Goal: Information Seeking & Learning: Find specific fact

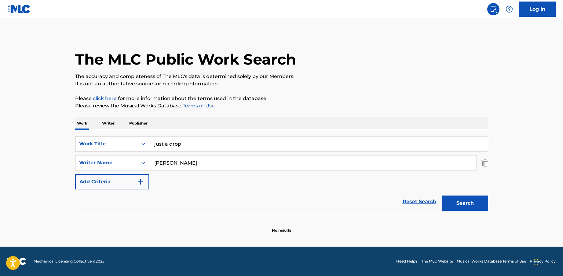
click at [93, 138] on div "Work Title" at bounding box center [107, 144] width 62 height 12
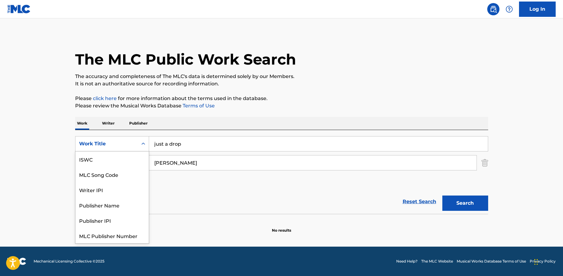
scroll to position [15, 0]
click at [100, 162] on div "MLC Song Code" at bounding box center [112, 158] width 73 height 15
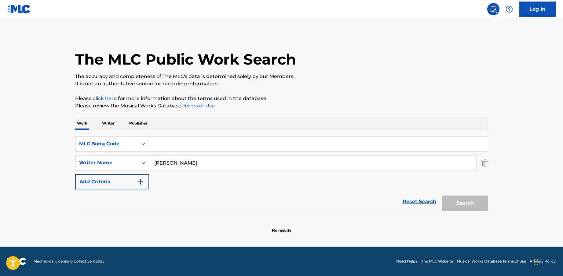
click at [195, 139] on input "Search Form" at bounding box center [318, 143] width 339 height 15
paste input "YA1PNA"
type input "YA1PNA"
click at [200, 163] on input "[PERSON_NAME]" at bounding box center [313, 162] width 328 height 15
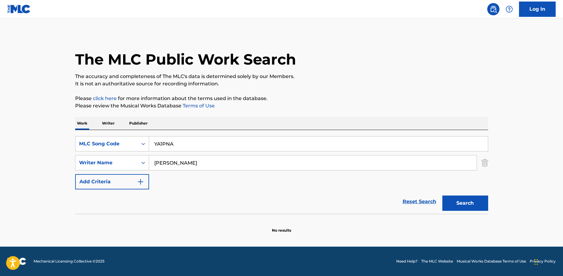
click at [200, 163] on input "[PERSON_NAME]" at bounding box center [313, 162] width 328 height 15
click at [460, 202] on button "Search" at bounding box center [466, 202] width 46 height 15
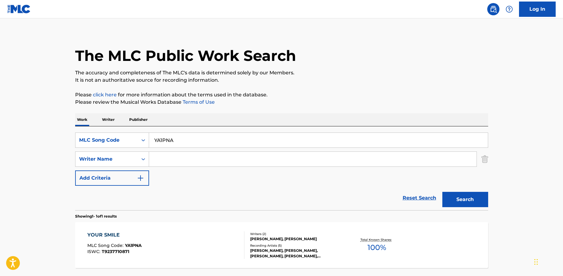
scroll to position [8, 0]
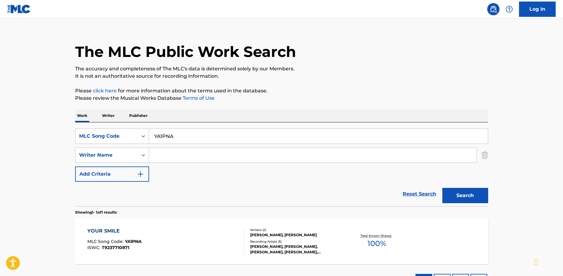
click at [207, 244] on div "YOUR SMILE MLC Song Code : YA1PNA ISWC : T9237710871" at bounding box center [165, 241] width 157 height 28
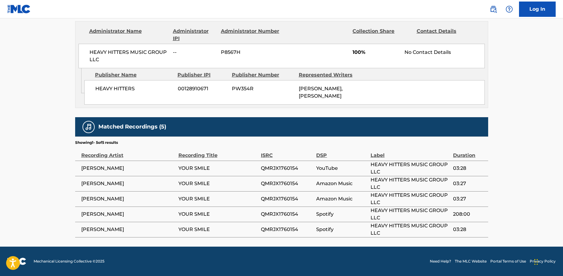
scroll to position [289, 0]
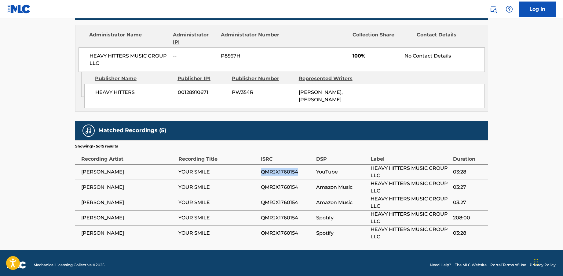
drag, startPoint x: 301, startPoint y: 172, endPoint x: 262, endPoint y: 172, distance: 39.1
click at [262, 172] on span "QMRJX1760154" at bounding box center [287, 171] width 53 height 7
copy span "QMRJX1760154"
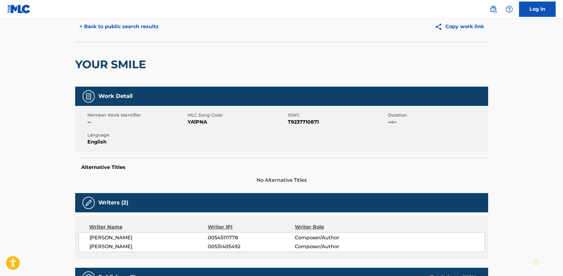
scroll to position [0, 0]
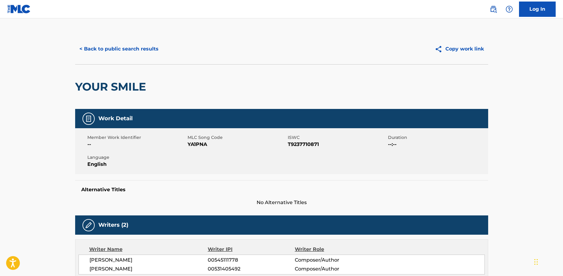
click at [145, 49] on button "< Back to public search results" at bounding box center [119, 48] width 88 height 15
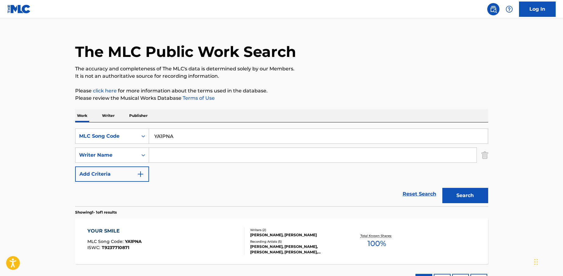
click at [177, 141] on input "YA1PNA" at bounding box center [318, 136] width 339 height 15
paste input "HA6GB"
type input "HA6GBA"
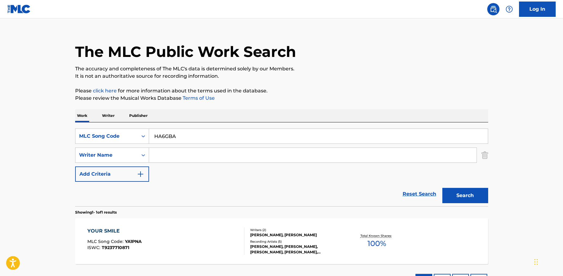
click at [443, 188] on button "Search" at bounding box center [466, 195] width 46 height 15
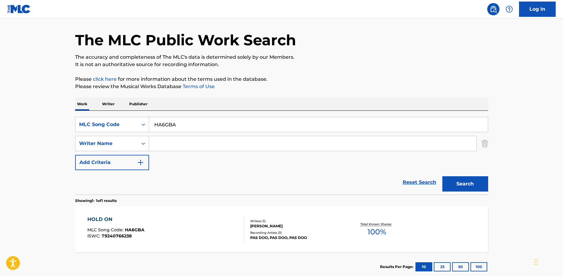
click at [195, 222] on div "HOLD ON MLC Song Code : HA6GBA ISWC : T9240766238" at bounding box center [165, 230] width 157 height 28
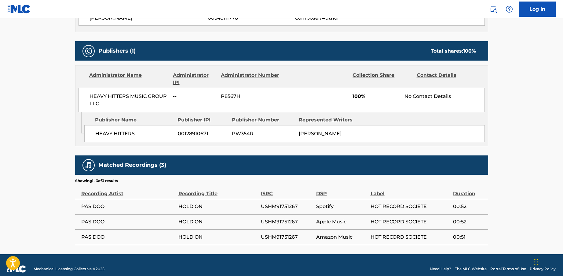
scroll to position [248, 0]
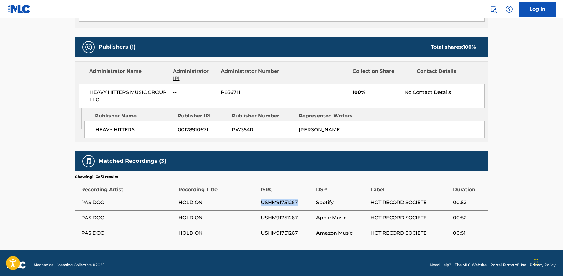
drag, startPoint x: 261, startPoint y: 201, endPoint x: 303, endPoint y: 205, distance: 42.4
click at [303, 205] on span "USHM91751267" at bounding box center [287, 202] width 52 height 7
copy span "USHM91751267"
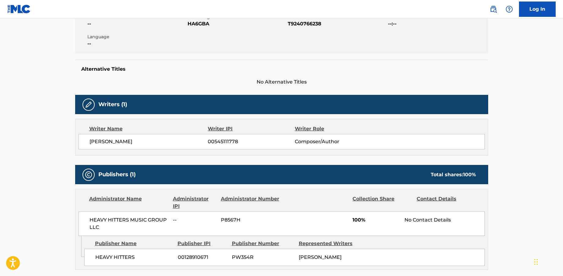
scroll to position [0, 0]
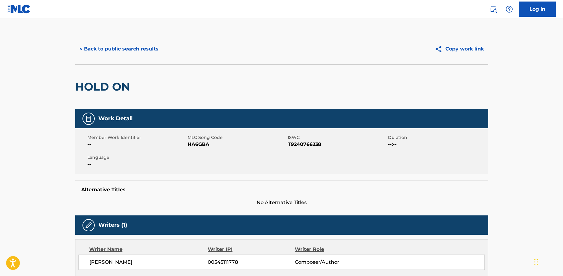
click at [126, 53] on button "< Back to public search results" at bounding box center [119, 48] width 88 height 15
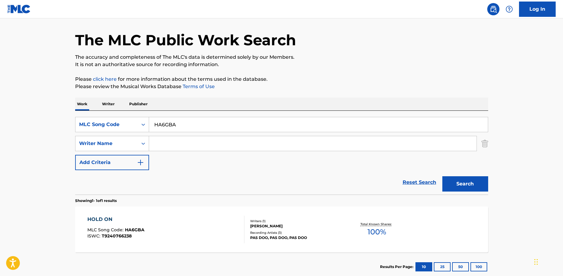
click at [112, 107] on p "Writer" at bounding box center [108, 104] width 16 height 13
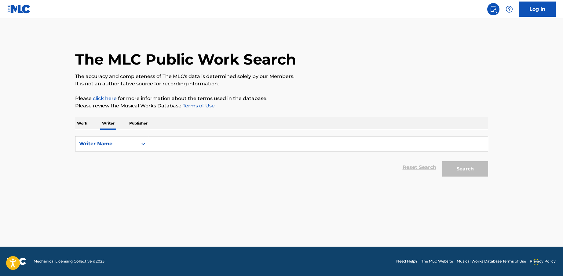
click at [87, 119] on p "Work" at bounding box center [82, 123] width 14 height 13
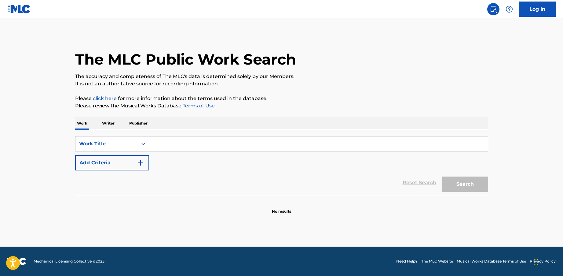
click at [165, 147] on input "Search Form" at bounding box center [318, 143] width 339 height 15
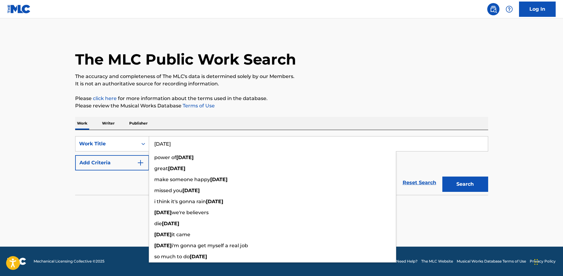
type input "[DATE]"
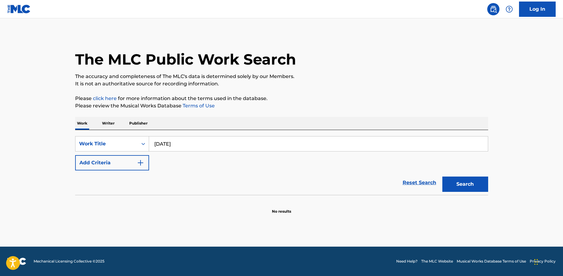
click at [108, 161] on button "Add Criteria" at bounding box center [112, 162] width 74 height 15
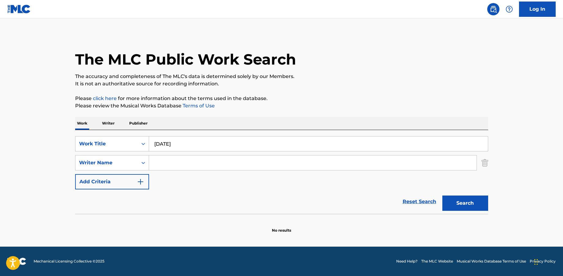
click at [187, 164] on input "Search Form" at bounding box center [313, 162] width 328 height 15
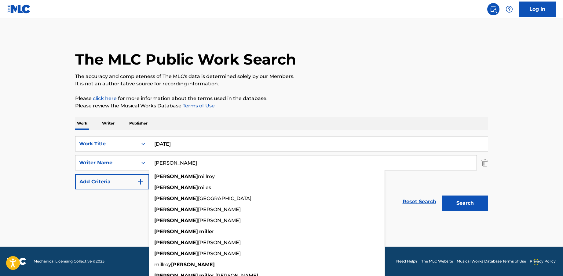
type input "[PERSON_NAME]"
click at [443, 195] on button "Search" at bounding box center [466, 202] width 46 height 15
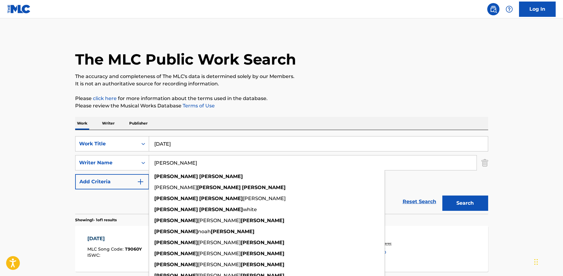
click at [90, 208] on div "Reset Search Search" at bounding box center [281, 201] width 413 height 24
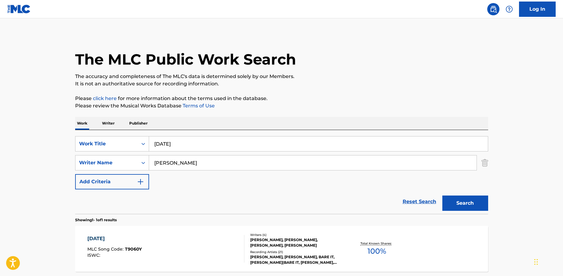
scroll to position [57, 0]
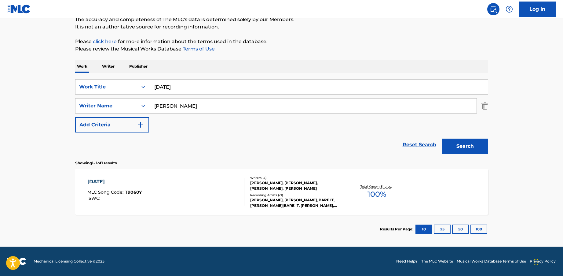
click at [193, 197] on div "[DATE] MLC Song Code : T9060Y ISWC :" at bounding box center [165, 192] width 157 height 28
